Goal: Information Seeking & Learning: Check status

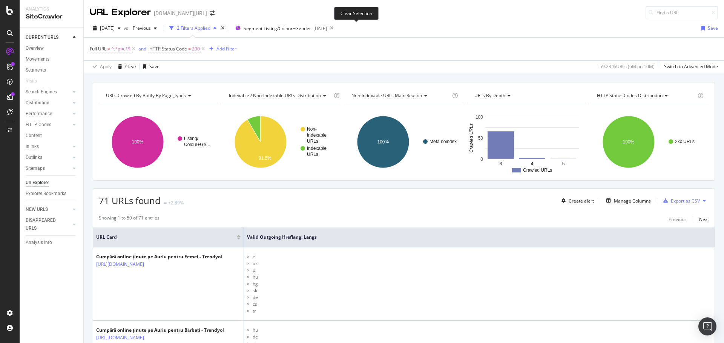
drag, startPoint x: 356, startPoint y: 27, endPoint x: 441, endPoint y: 18, distance: 85.6
click at [336, 27] on icon at bounding box center [331, 28] width 9 height 11
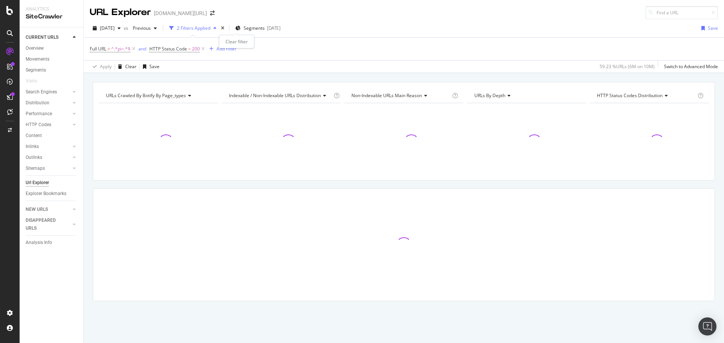
click at [242, 29] on div "[DATE] vs Previous 2 Filters Applied Segments [DATE]" at bounding box center [187, 28] width 194 height 12
click at [254, 27] on div "Segments [DATE]" at bounding box center [257, 28] width 45 height 6
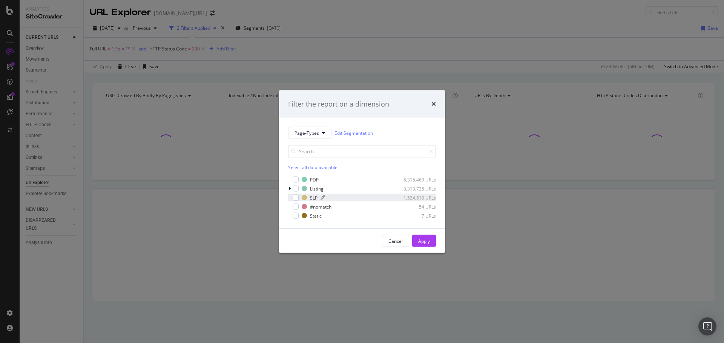
drag, startPoint x: 295, startPoint y: 188, endPoint x: 353, endPoint y: 198, distance: 58.9
click at [295, 188] on div "modal" at bounding box center [295, 189] width 6 height 6
click at [435, 239] on button "Apply" at bounding box center [424, 241] width 24 height 12
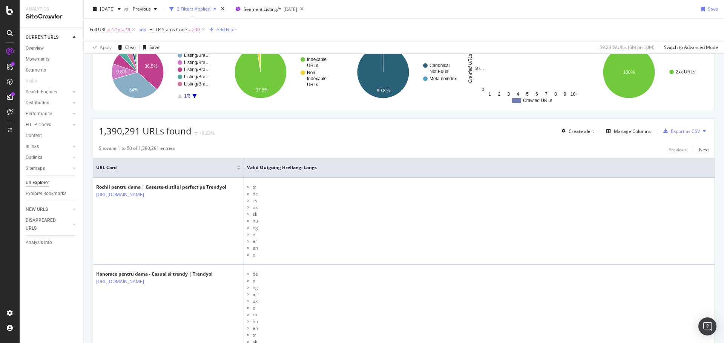
scroll to position [70, 0]
click at [105, 131] on span "1,390,291 URLs found" at bounding box center [145, 130] width 93 height 12
click at [295, 128] on div "1,390,291 URLs found +0.23% Create alert Manage Columns Export as CSV" at bounding box center [403, 128] width 621 height 18
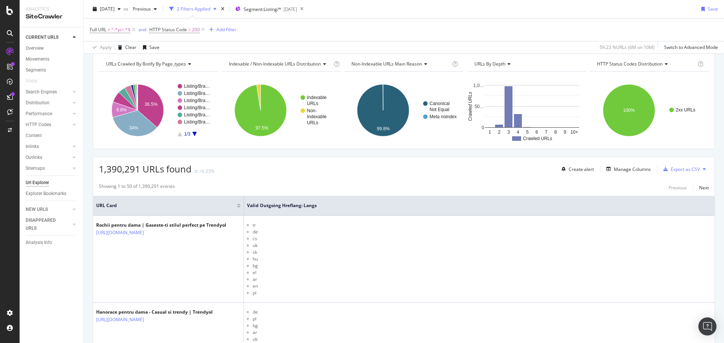
scroll to position [0, 0]
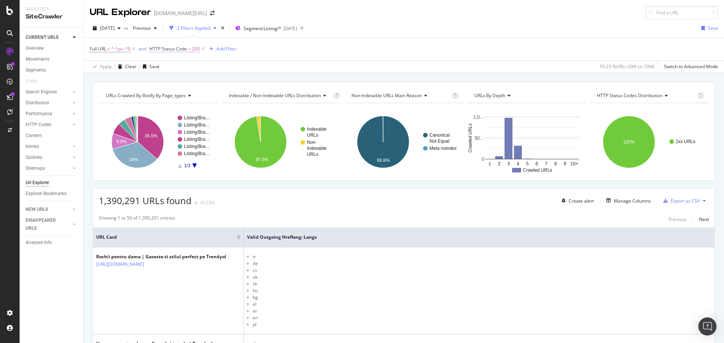
drag, startPoint x: 181, startPoint y: 47, endPoint x: 299, endPoint y: 50, distance: 117.2
click at [181, 47] on span "HTTP Status Code" at bounding box center [168, 49] width 38 height 6
click at [413, 20] on div "[DATE] vs Previous 2 Filters Applied Segment: Listing/* [DATE] Save Full URL ≠ …" at bounding box center [404, 46] width 640 height 54
drag, startPoint x: 100, startPoint y: 203, endPoint x: 129, endPoint y: 204, distance: 29.0
click at [129, 204] on span "1,390,291 URLs found" at bounding box center [145, 200] width 93 height 12
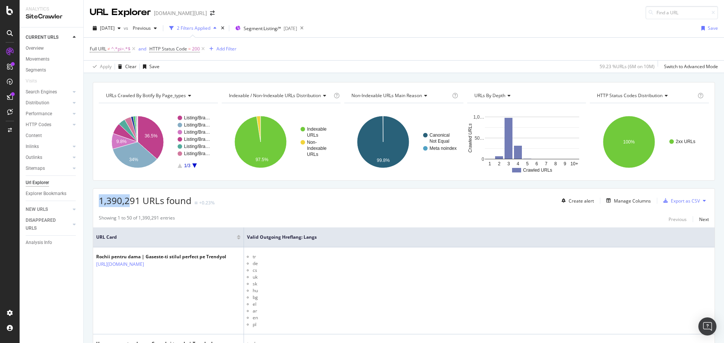
click at [122, 203] on span "1,390,291 URLs found" at bounding box center [145, 200] width 93 height 12
drag, startPoint x: 98, startPoint y: 201, endPoint x: 187, endPoint y: 203, distance: 89.0
click at [187, 203] on div "1,390,291 URLs found +0.23% Create alert Manage Columns Export as CSV" at bounding box center [403, 198] width 621 height 18
click at [187, 203] on span "1,390,291 URLs found" at bounding box center [145, 200] width 93 height 12
